Goal: Information Seeking & Learning: Find specific fact

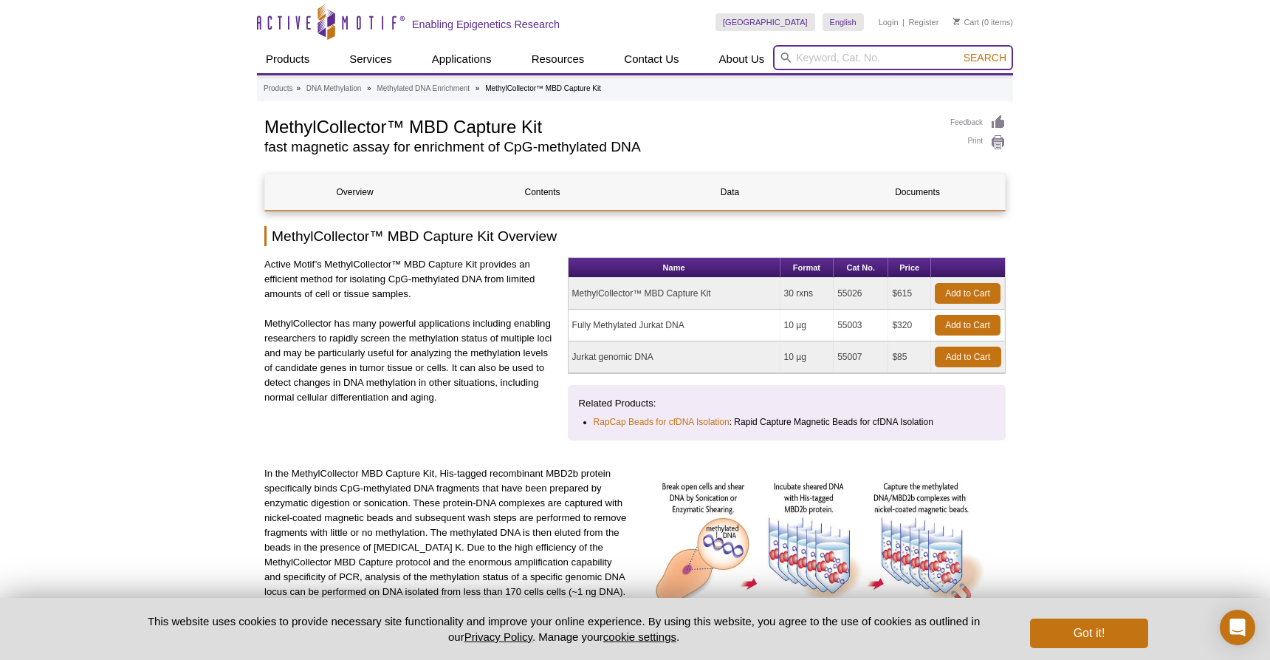
click at [842, 67] on input "search" at bounding box center [893, 57] width 240 height 25
type input "chip control primers"
click at [986, 58] on button "Search" at bounding box center [986, 57] width 52 height 13
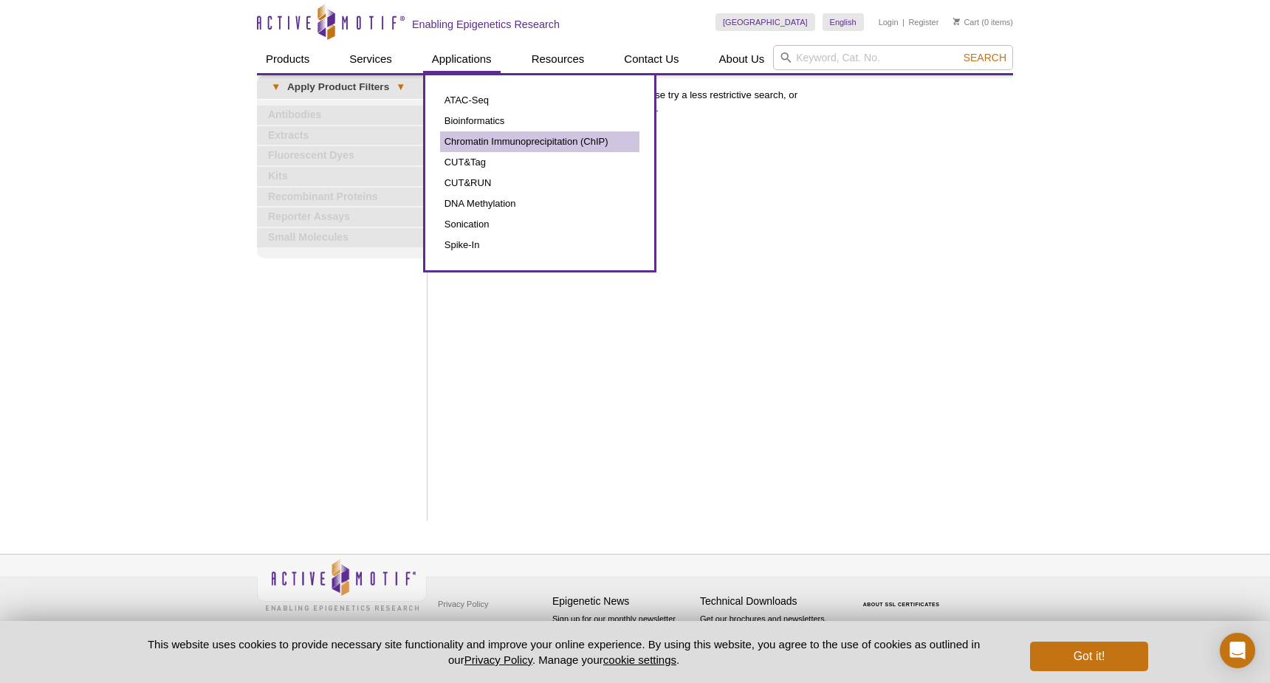
click at [471, 142] on link "Chromatin Immunoprecipitation (ChIP)" at bounding box center [539, 141] width 199 height 21
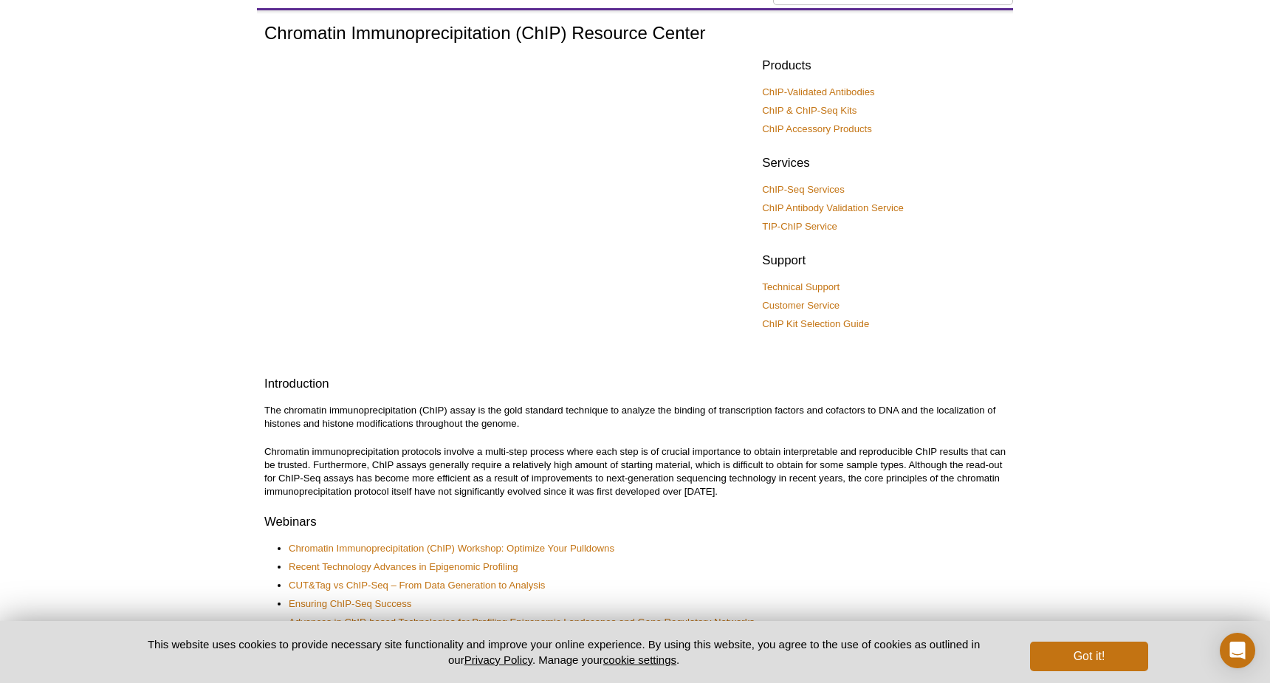
scroll to position [65, 0]
click at [841, 130] on link "ChIP Accessory Products" at bounding box center [817, 129] width 110 height 13
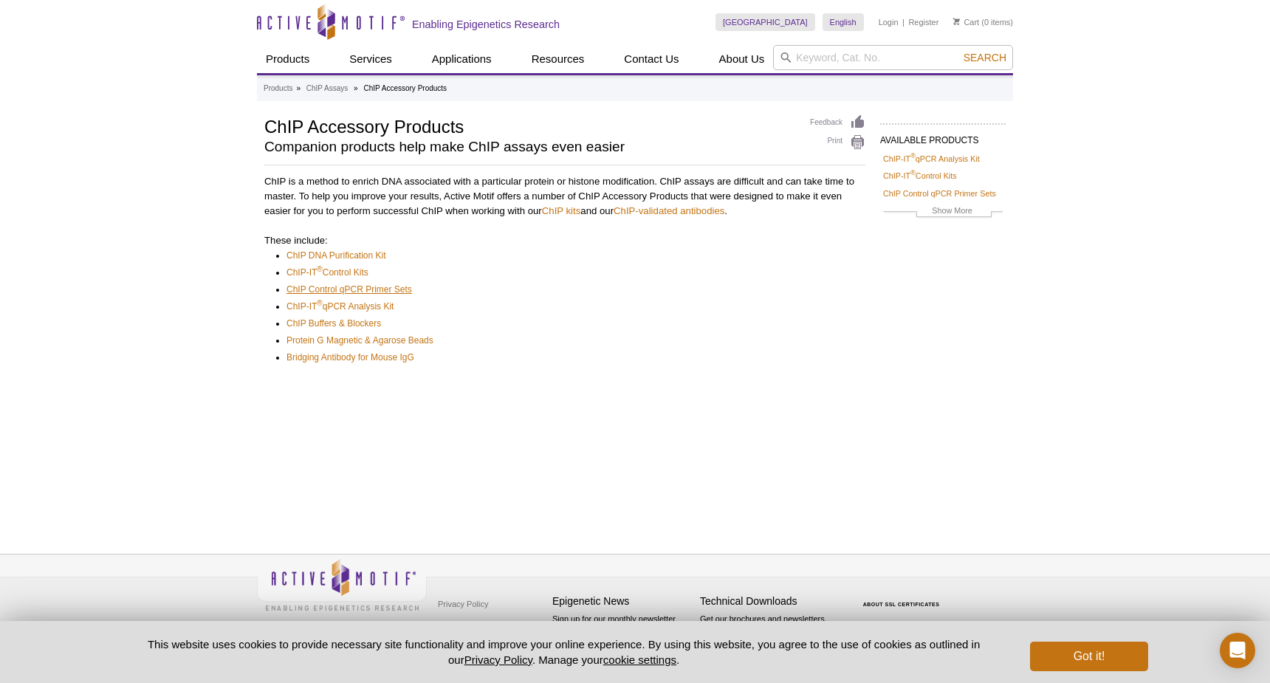
click at [384, 284] on link "ChIP Control qPCR Primer Sets" at bounding box center [350, 289] width 126 height 15
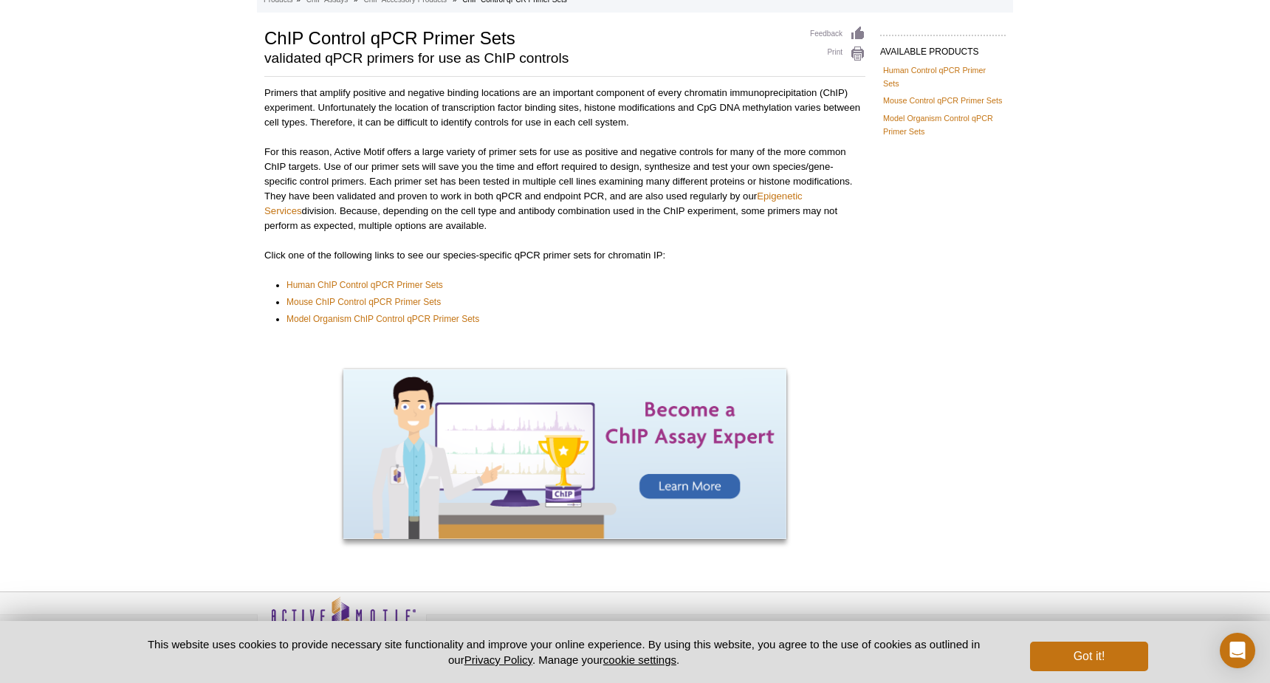
scroll to position [89, 0]
click at [416, 304] on link "Mouse ChIP Control qPCR Primer Sets" at bounding box center [364, 302] width 154 height 15
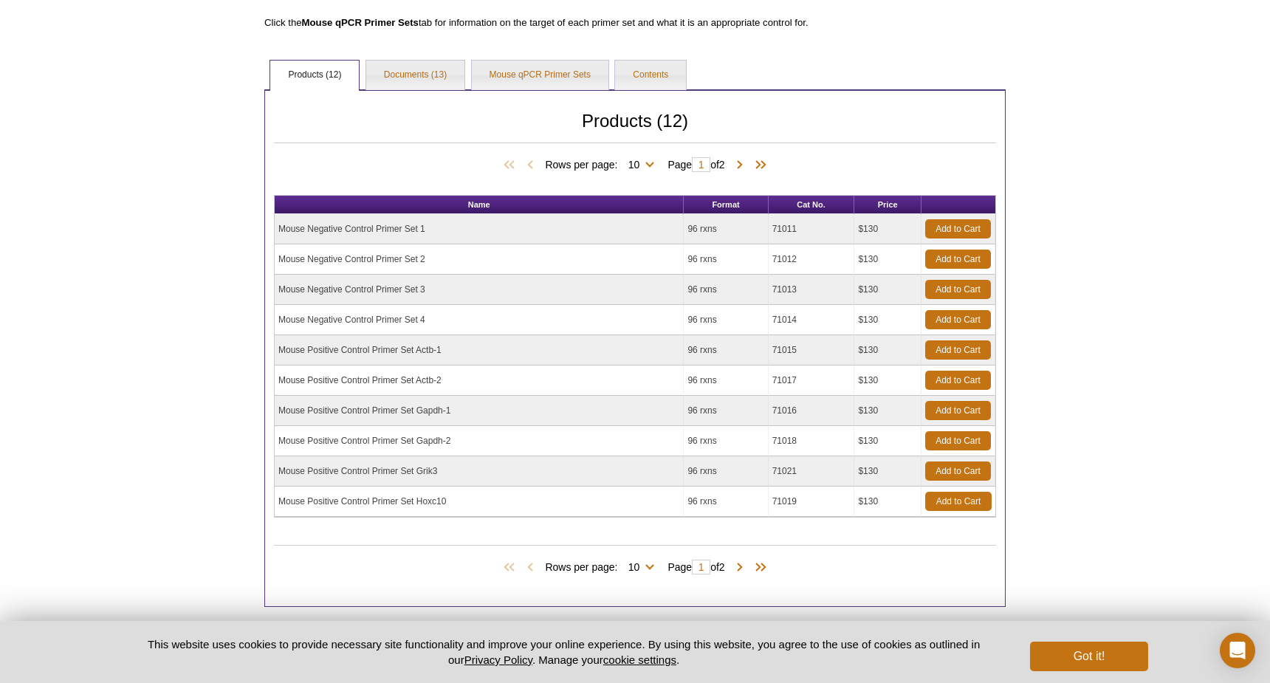
scroll to position [217, 0]
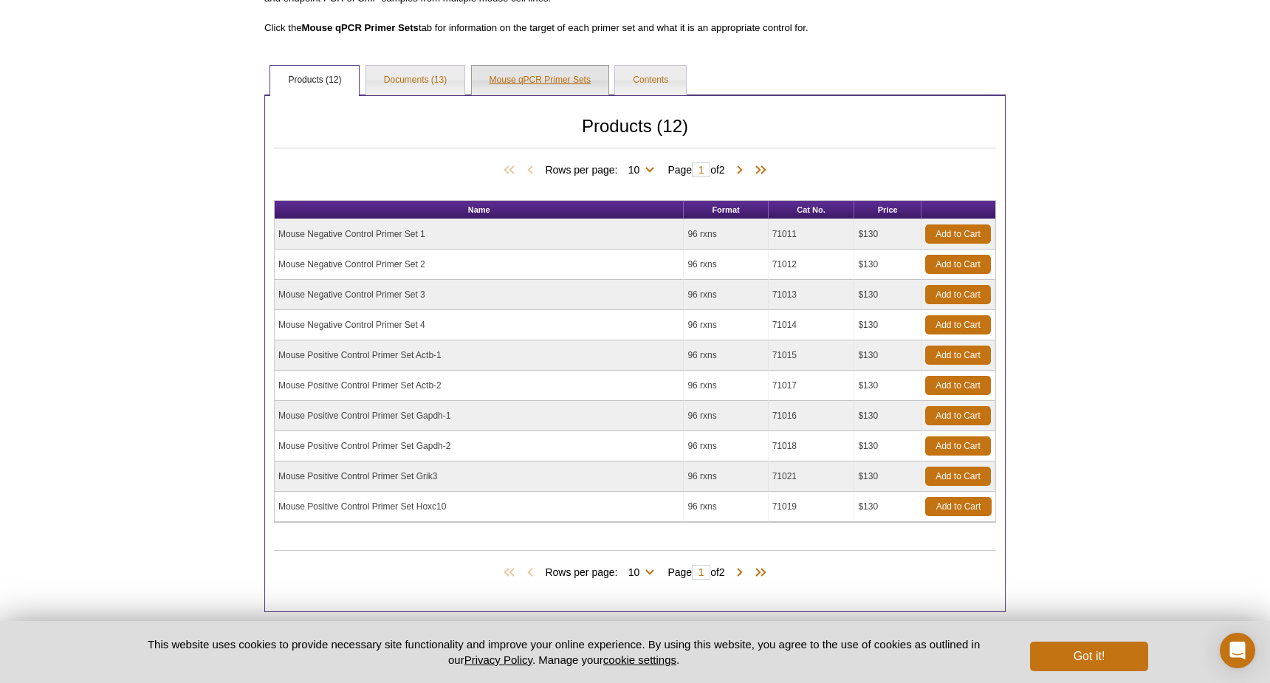
click at [544, 84] on link "Mouse qPCR Primer Sets" at bounding box center [540, 81] width 137 height 30
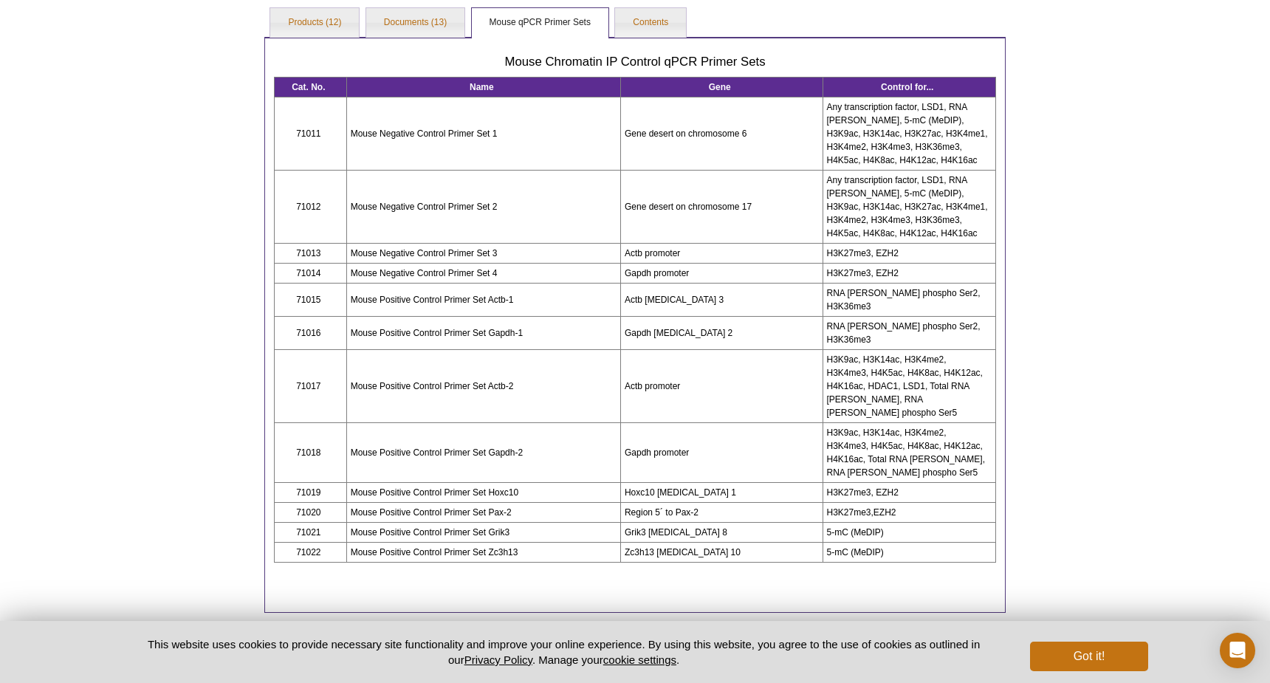
scroll to position [275, 0]
click at [303, 503] on td "71020" at bounding box center [311, 513] width 72 height 20
click at [406, 24] on link "Documents (13)" at bounding box center [415, 23] width 98 height 30
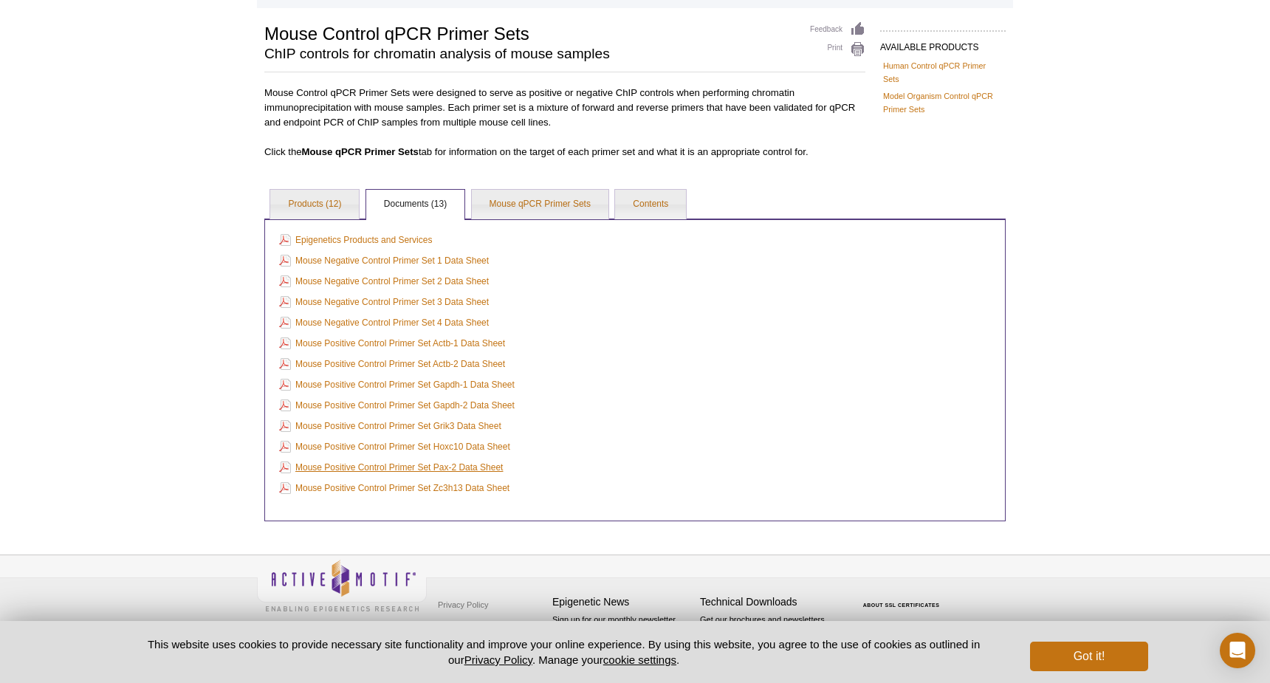
click at [430, 467] on link "Mouse Positive Control Primer Set Pax-2 Data Sheet" at bounding box center [391, 467] width 224 height 16
